Goal: Book appointment/travel/reservation

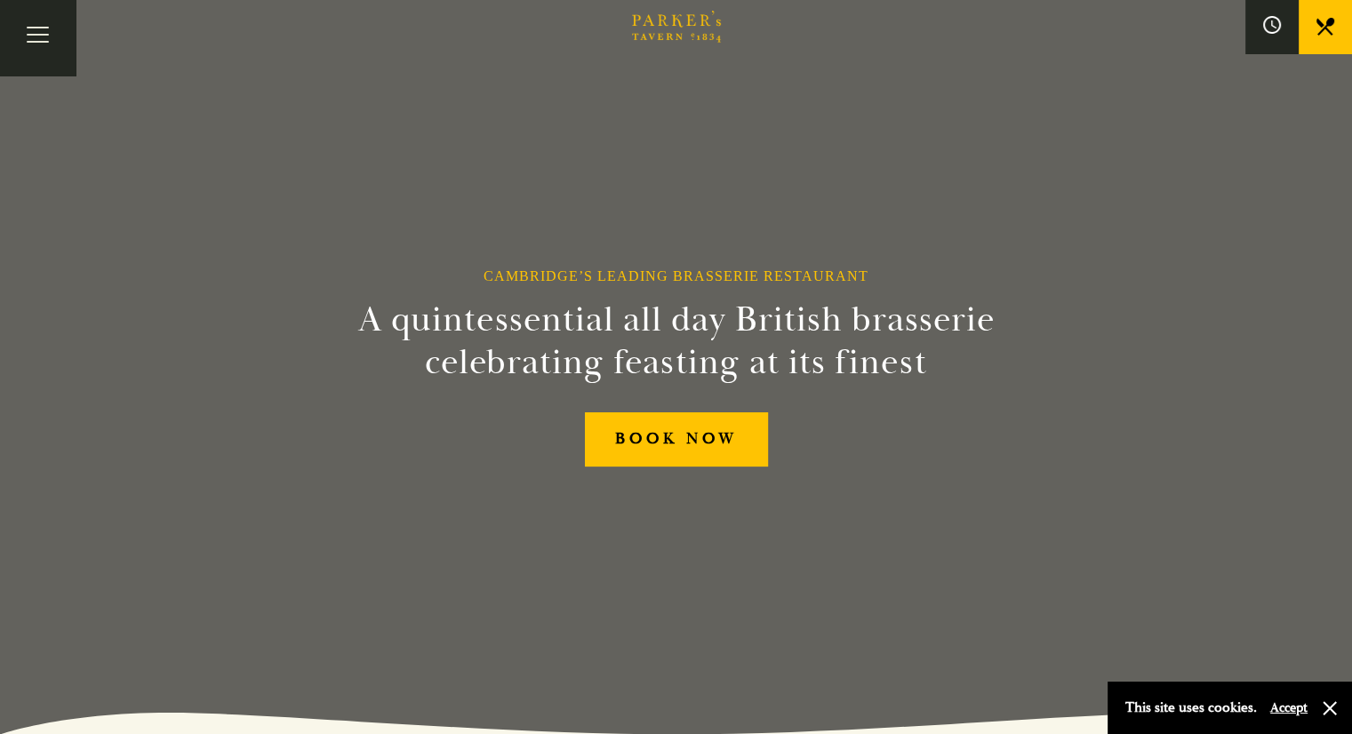
click at [0, 0] on link "Menus" at bounding box center [0, 0] width 0 height 0
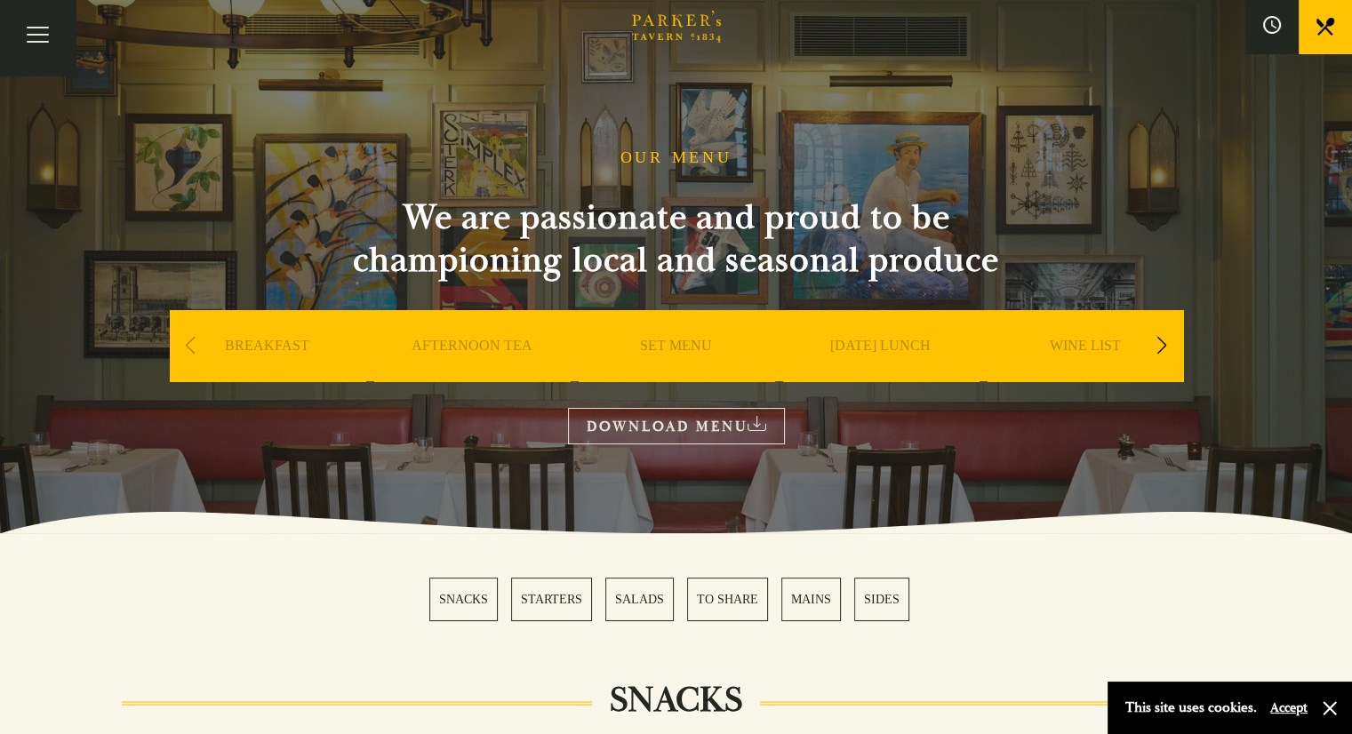
click at [893, 342] on link "SUNDAY LUNCH" at bounding box center [880, 372] width 100 height 71
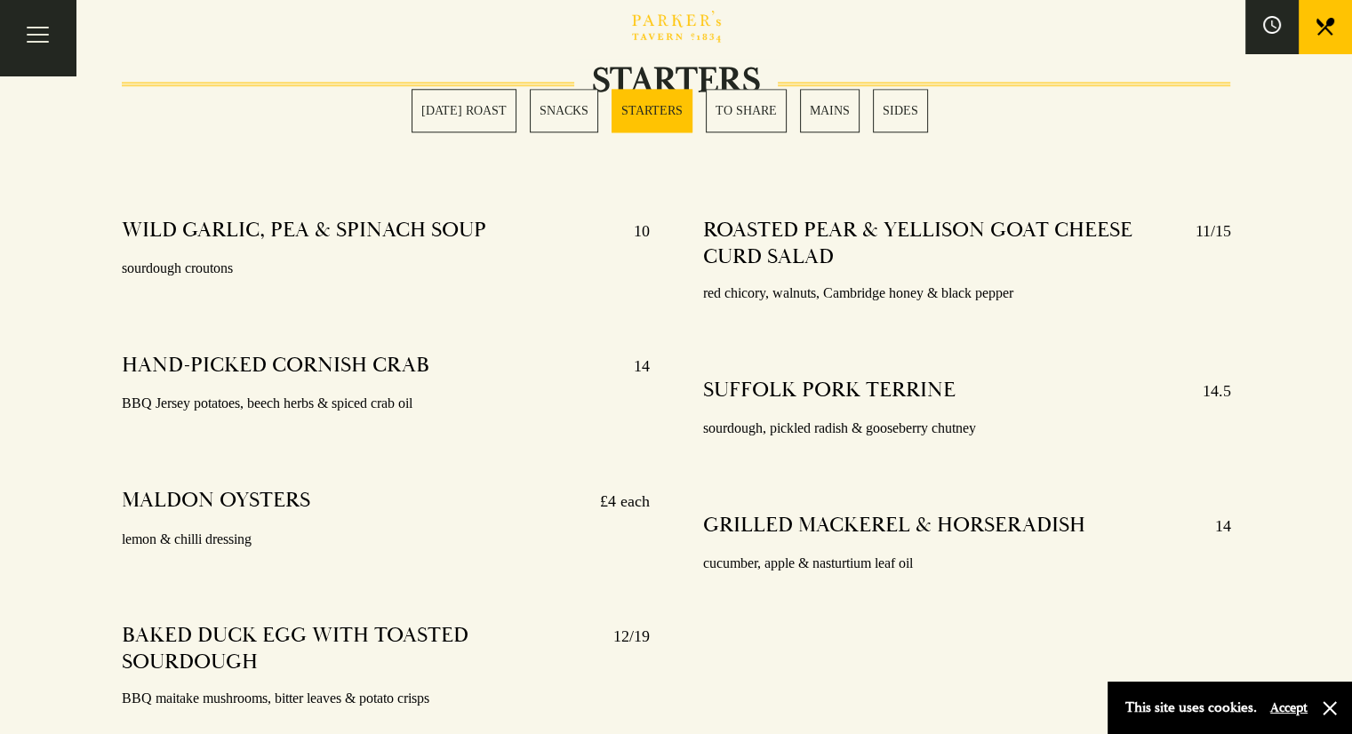
scroll to position [1817, 0]
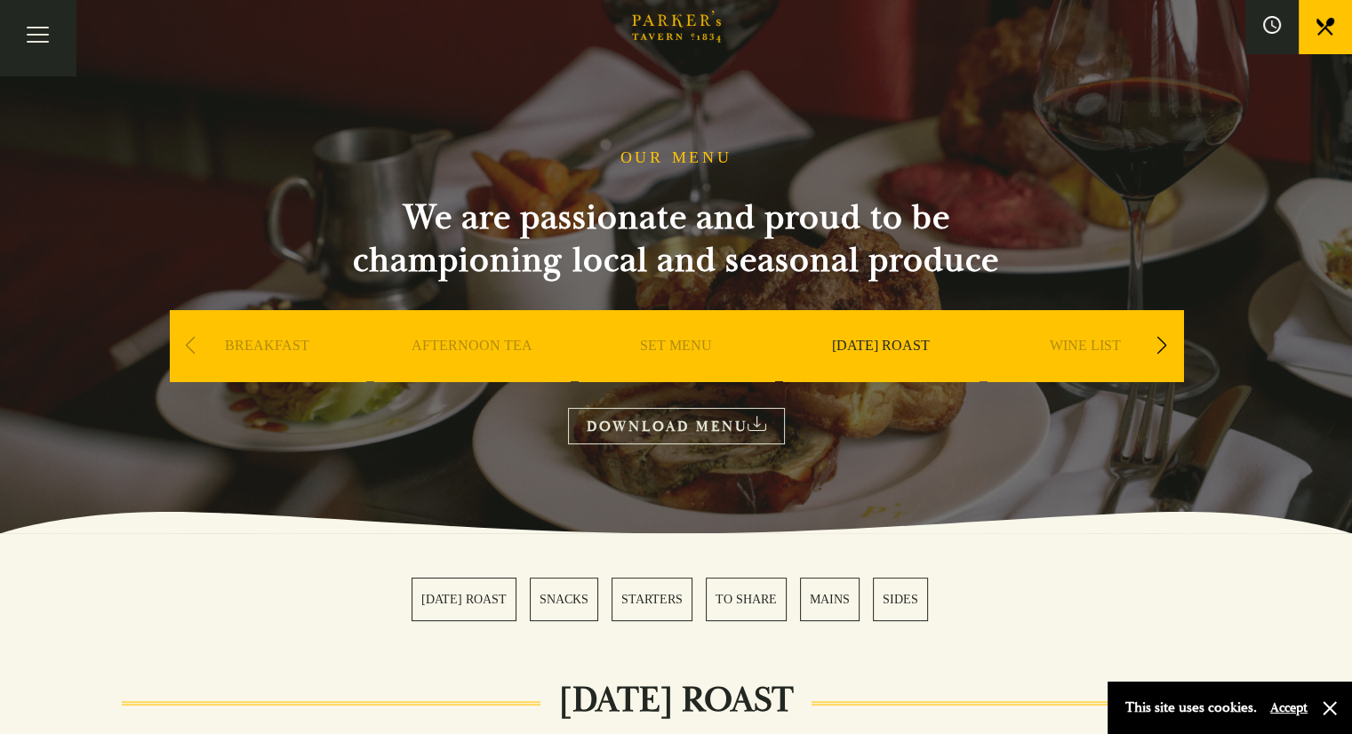
click at [0, 0] on link "BOOK" at bounding box center [0, 0] width 0 height 0
